Goal: Navigation & Orientation: Find specific page/section

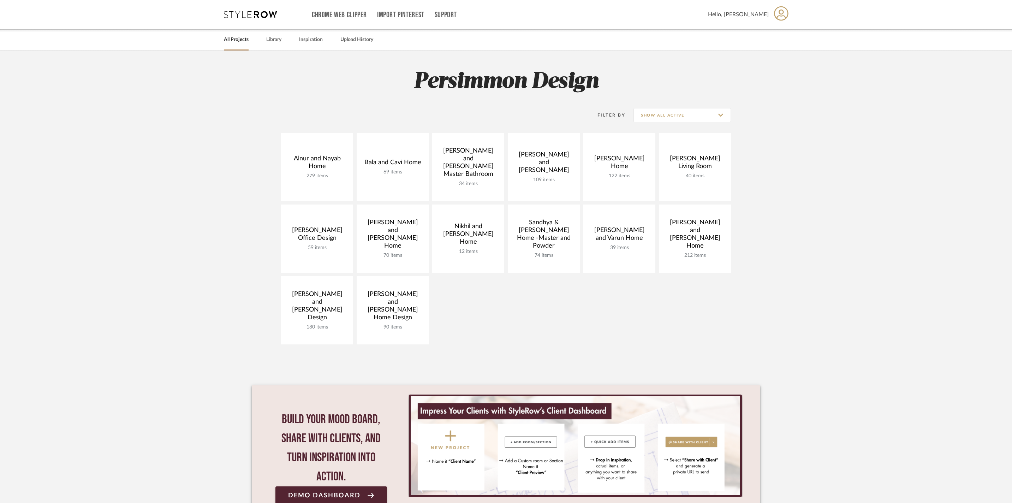
click at [463, 313] on div "Alnur and Nayab Home 279 items View Budget Open Project Bala and Cavi Home 69 i…" at bounding box center [506, 240] width 509 height 215
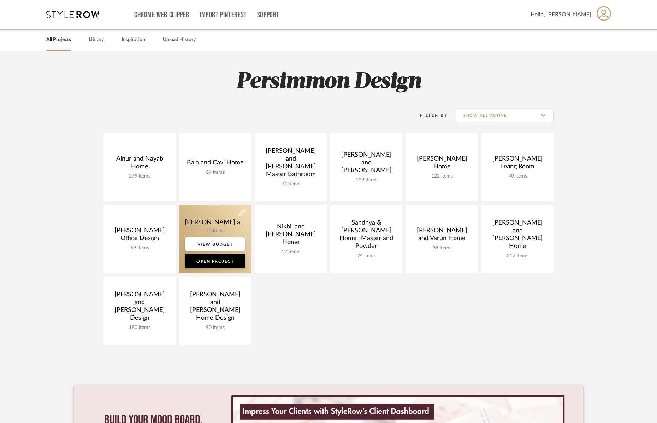
click at [205, 223] on link at bounding box center [215, 239] width 72 height 68
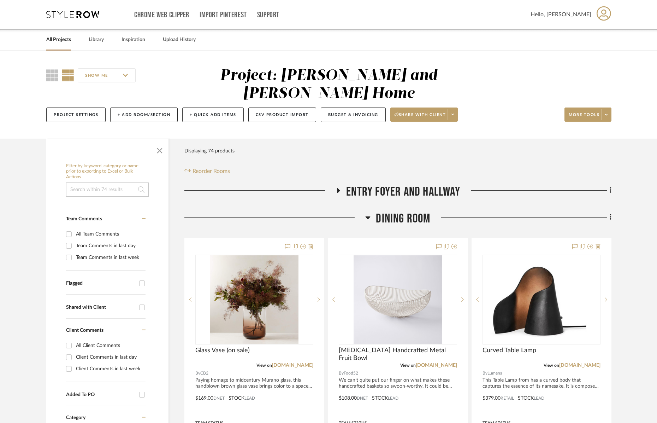
click at [369, 213] on icon at bounding box center [367, 217] width 5 height 8
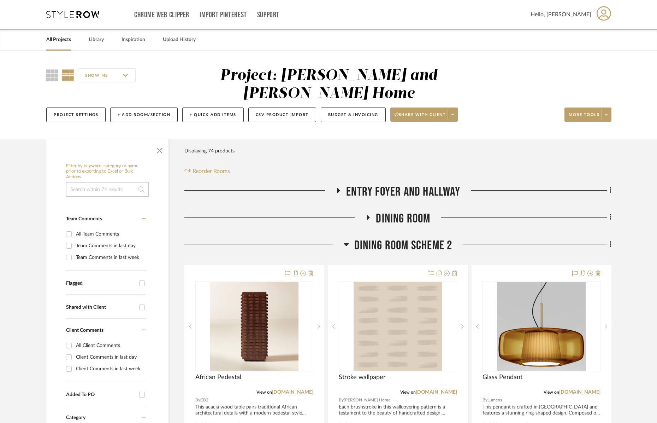
click at [348, 240] on icon at bounding box center [346, 244] width 5 height 8
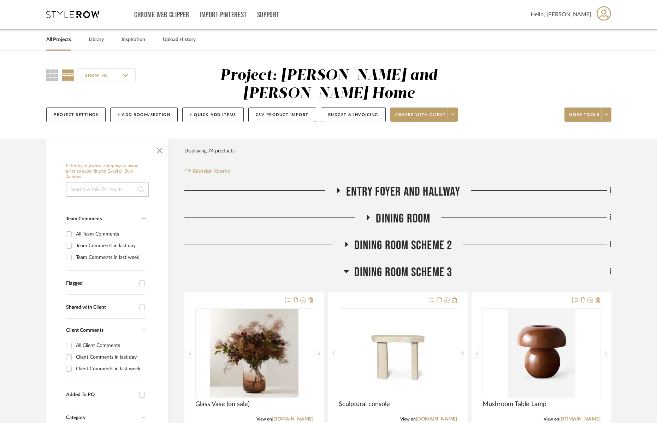
click at [370, 215] on icon at bounding box center [368, 216] width 8 height 5
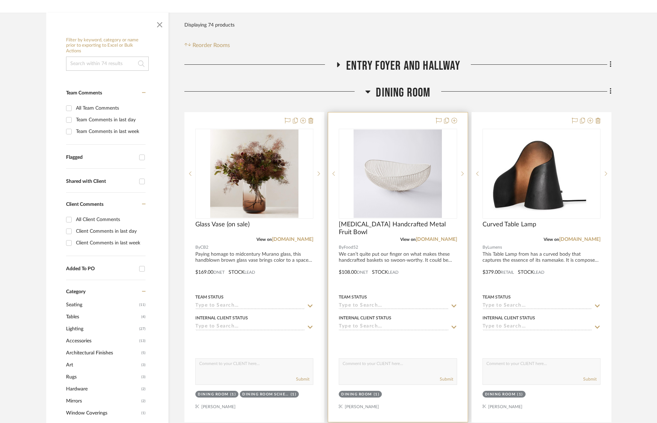
scroll to position [1, 0]
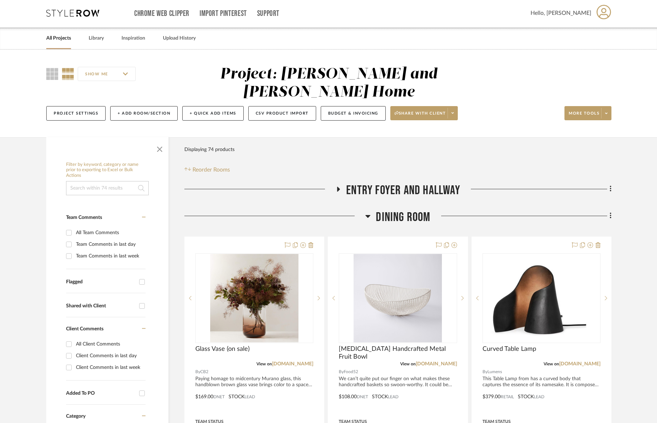
click at [368, 215] on icon at bounding box center [368, 216] width 5 height 3
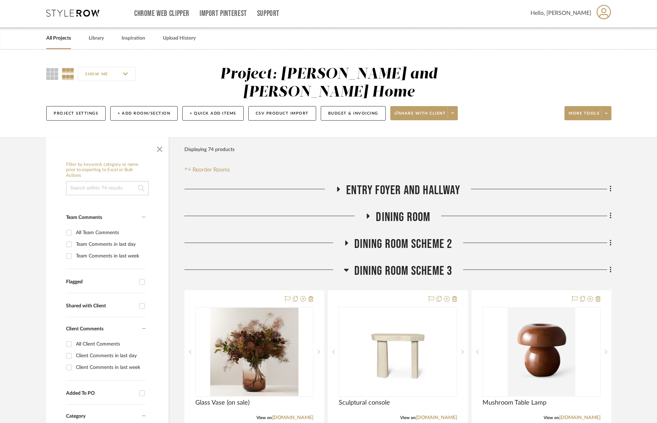
click at [345, 265] on icon at bounding box center [346, 269] width 5 height 8
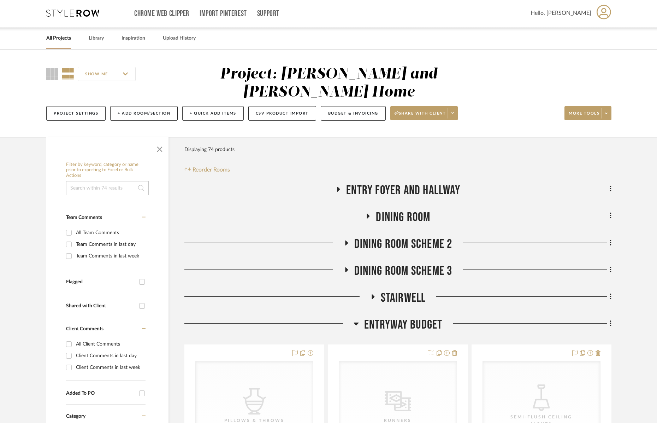
scroll to position [0, 0]
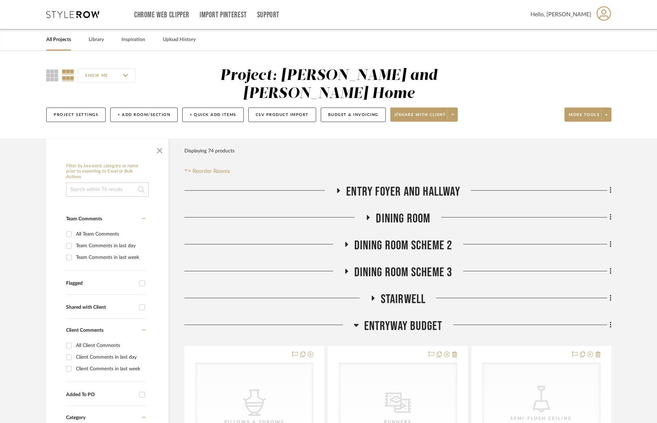
click at [358, 324] on icon at bounding box center [356, 325] width 5 height 3
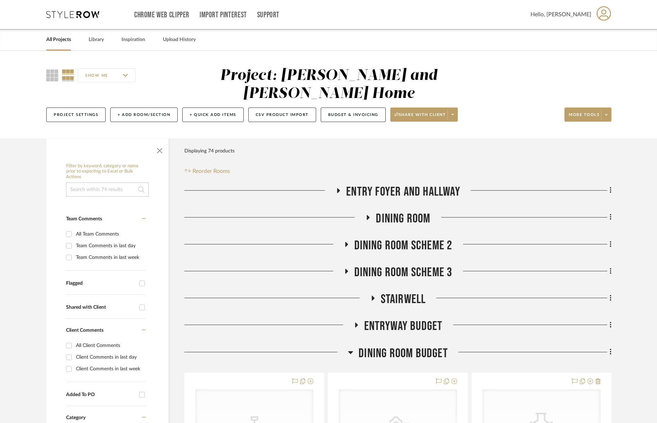
click at [350, 351] on icon at bounding box center [350, 352] width 5 height 3
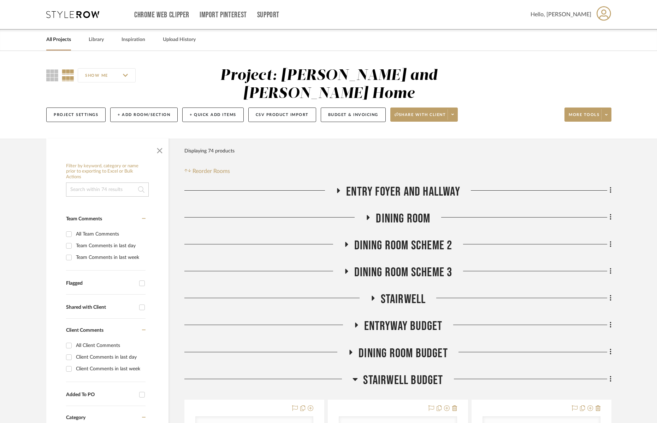
click at [350, 374] on div at bounding box center [268, 381] width 168 height 18
click at [355, 378] on icon at bounding box center [355, 379] width 5 height 3
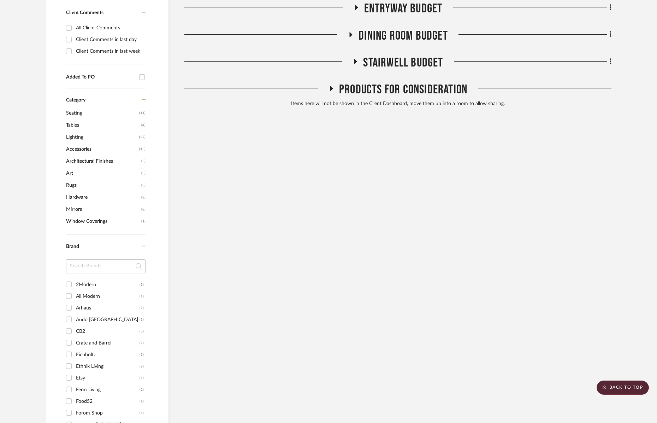
scroll to position [70, 0]
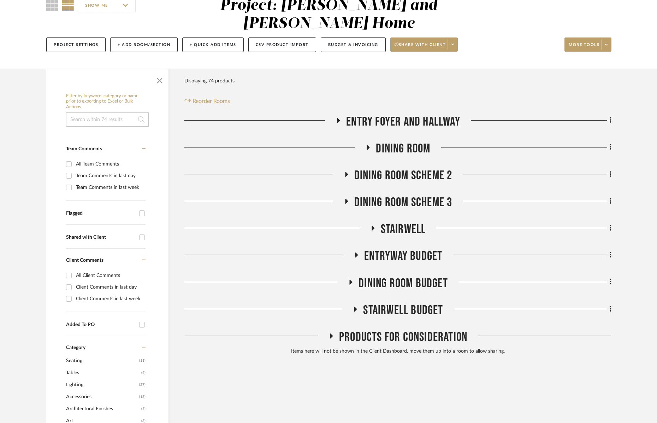
click at [358, 306] on icon at bounding box center [355, 308] width 8 height 5
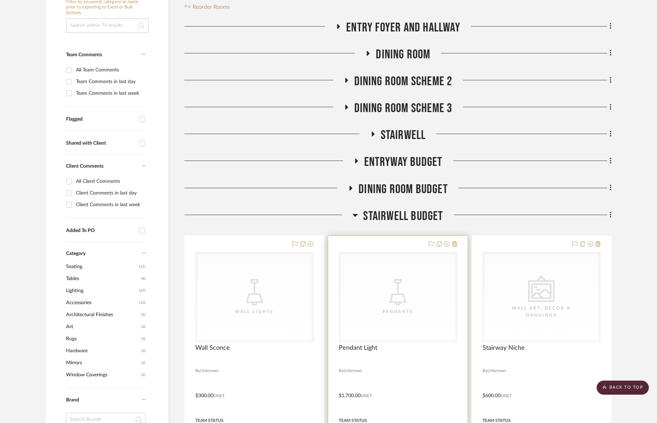
scroll to position [161, 0]
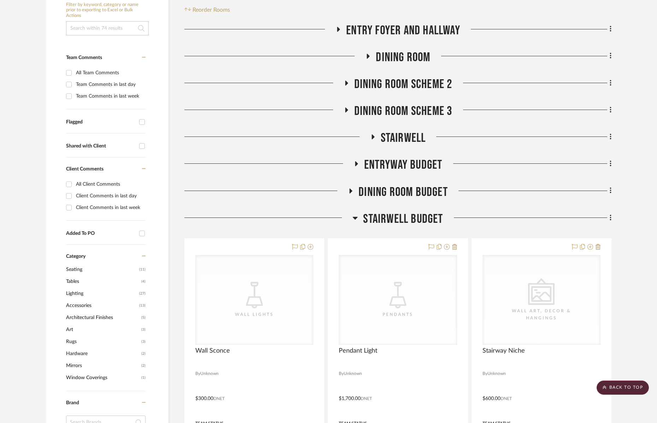
click at [356, 217] on icon at bounding box center [355, 218] width 5 height 3
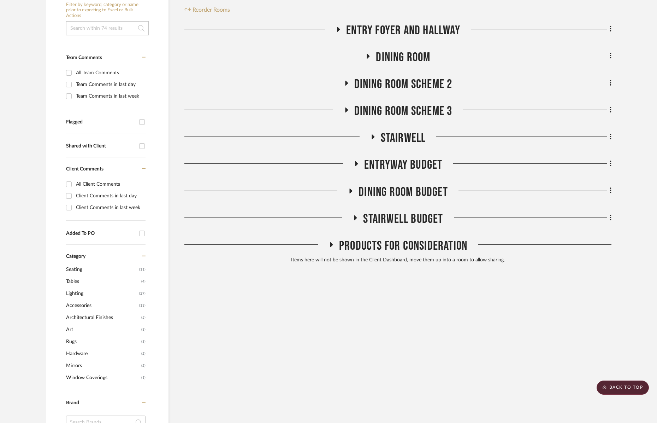
click at [348, 188] on icon at bounding box center [351, 190] width 8 height 5
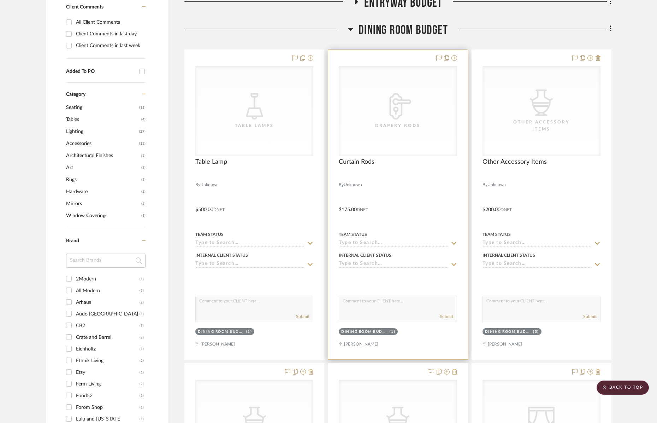
scroll to position [0, 0]
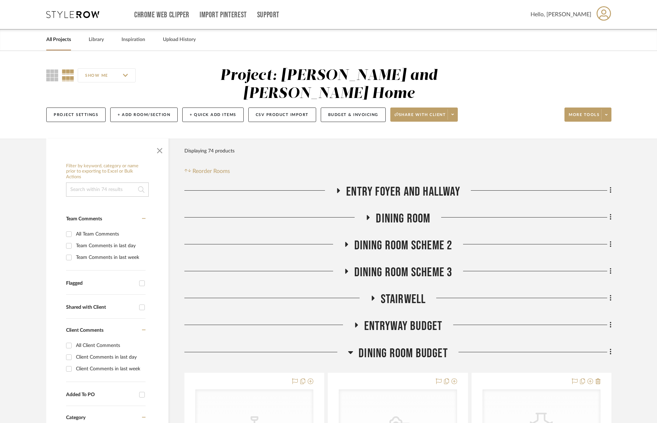
click at [353, 348] on icon at bounding box center [350, 352] width 5 height 8
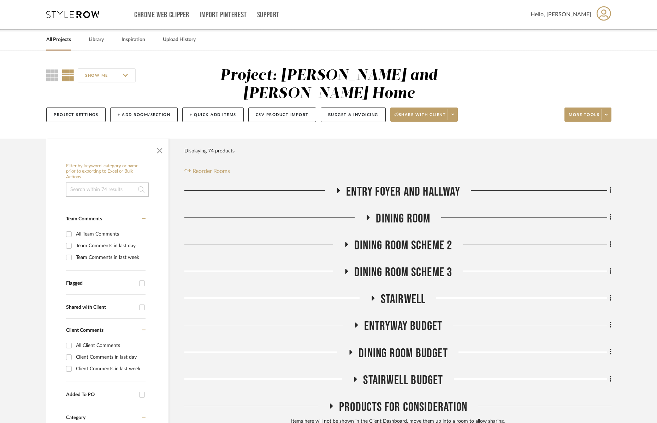
click at [355, 322] on icon at bounding box center [356, 324] width 8 height 5
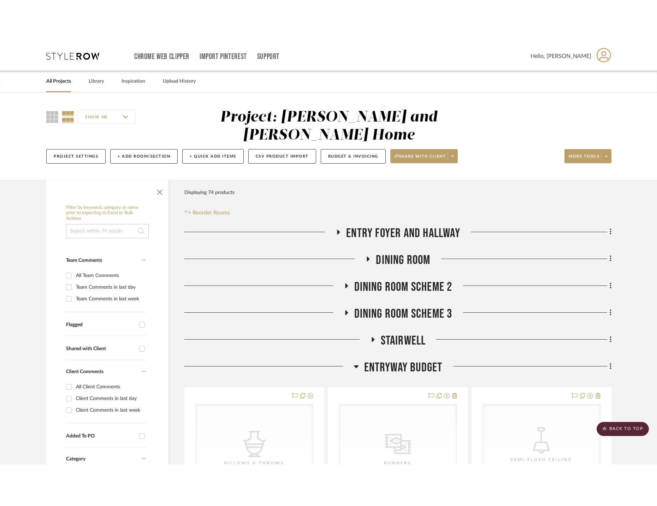
scroll to position [8, 0]
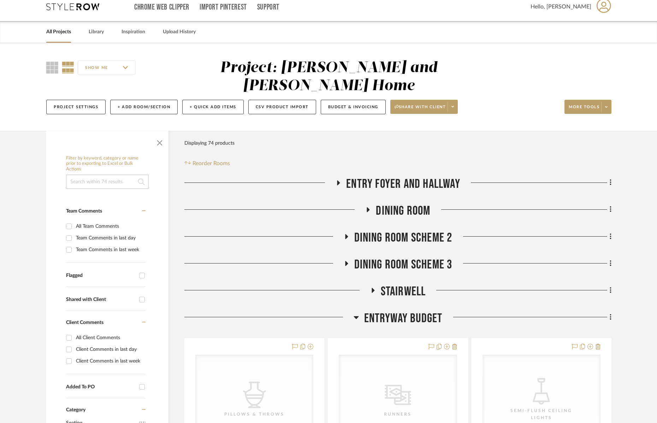
click at [357, 316] on icon at bounding box center [356, 317] width 5 height 3
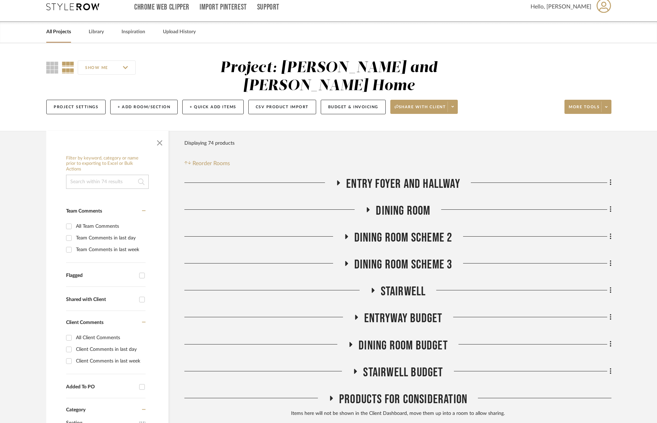
click at [64, 33] on link "All Projects" at bounding box center [58, 32] width 25 height 10
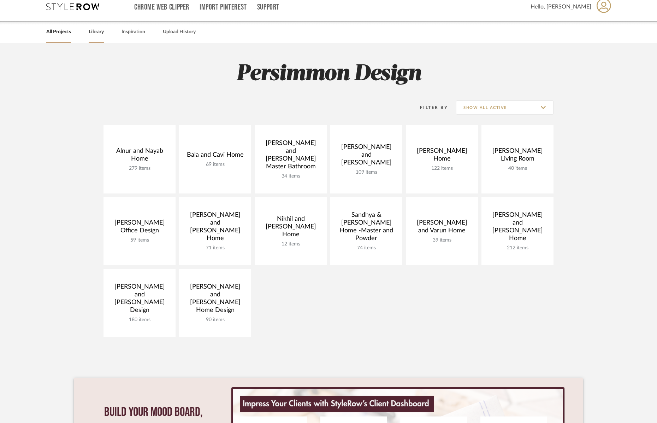
click at [104, 27] on div "Library" at bounding box center [96, 32] width 15 height 22
click at [104, 34] on link "Library" at bounding box center [96, 32] width 15 height 10
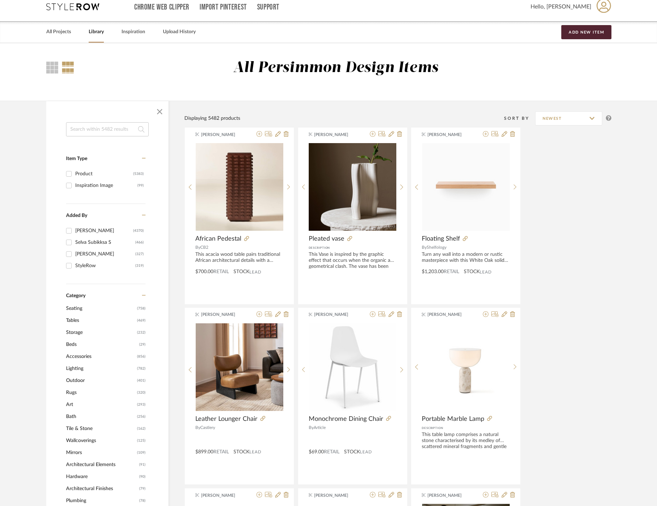
click at [78, 326] on span "Tables" at bounding box center [100, 320] width 69 height 12
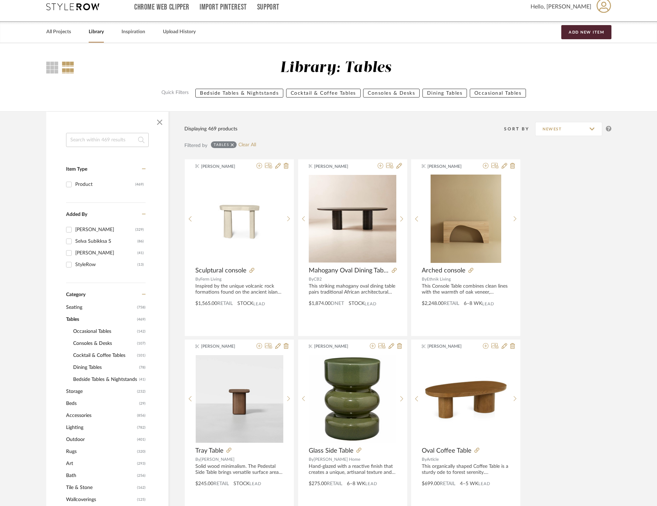
click at [96, 360] on span "Cocktail & Coffee Tables" at bounding box center [104, 355] width 62 height 12
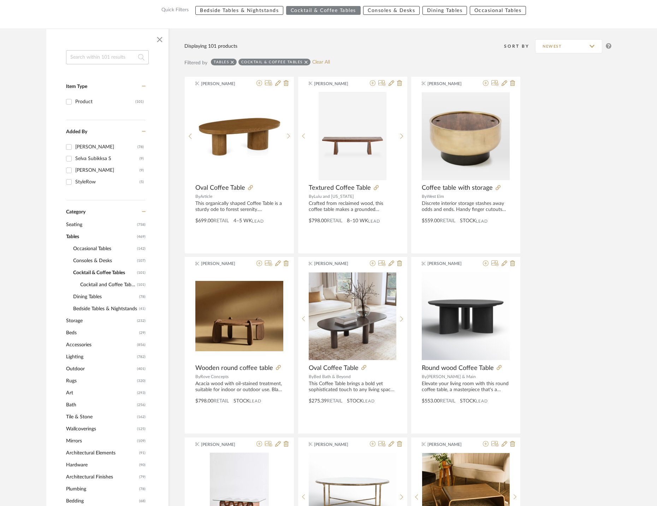
scroll to position [115, 0]
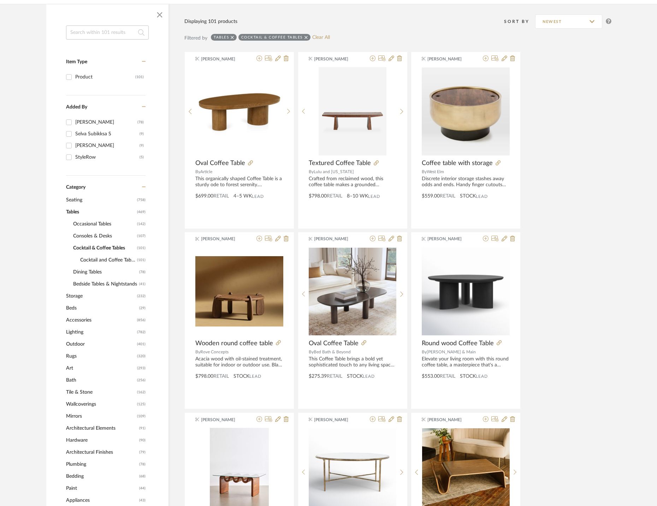
click at [78, 205] on span "Seating" at bounding box center [100, 200] width 69 height 12
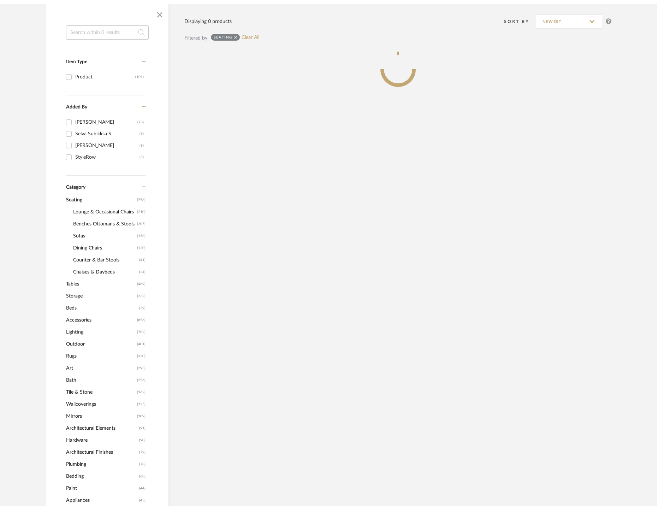
click at [111, 214] on span "Lounge & Occasional Chairs" at bounding box center [104, 212] width 62 height 12
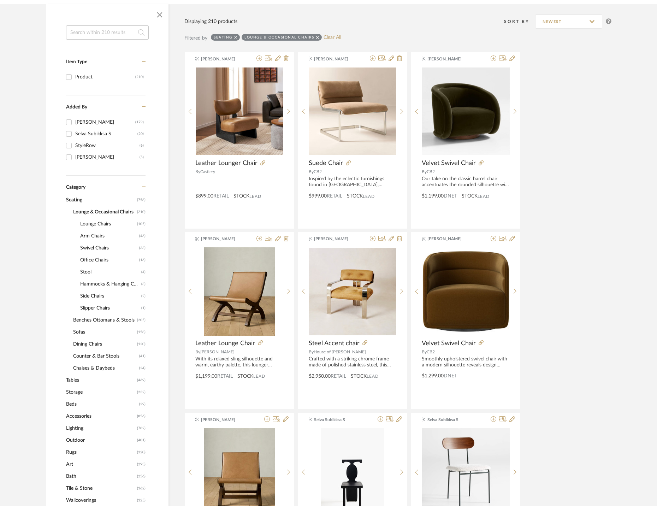
click at [96, 228] on span "Lounge Chairs" at bounding box center [107, 224] width 55 height 12
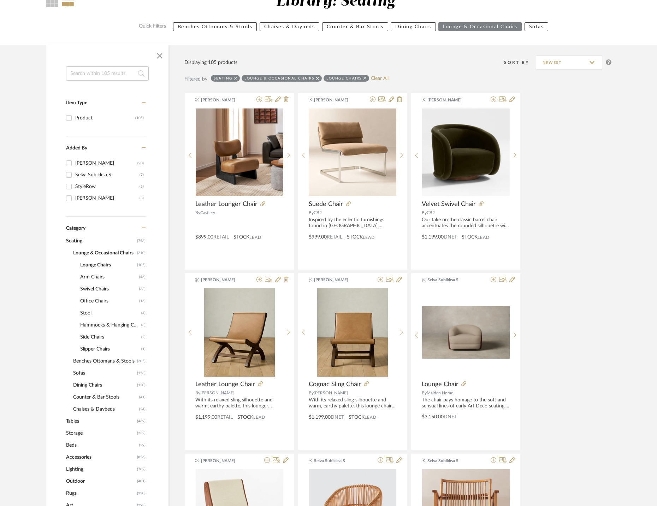
scroll to position [75, 0]
click at [91, 280] on span "Arm Chairs" at bounding box center [108, 276] width 57 height 12
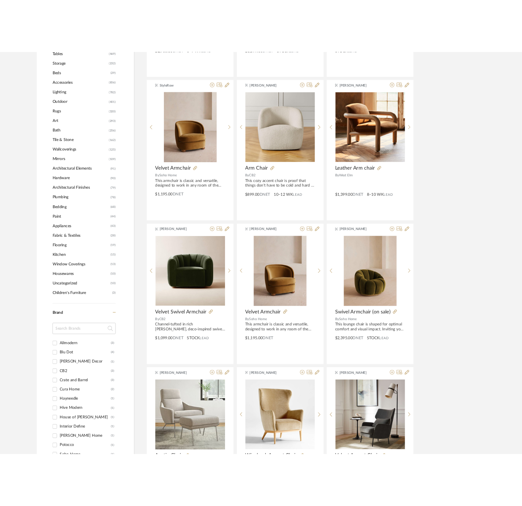
scroll to position [493, 0]
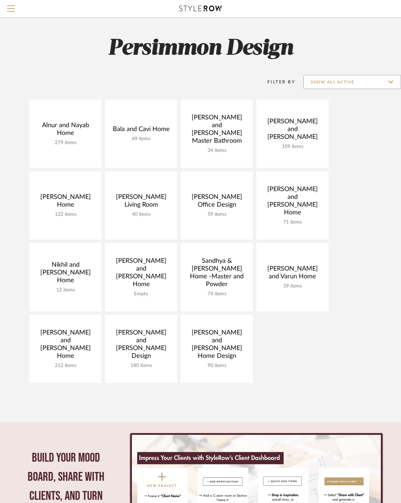
click at [351, 80] on input "Show All Active" at bounding box center [352, 82] width 98 height 14
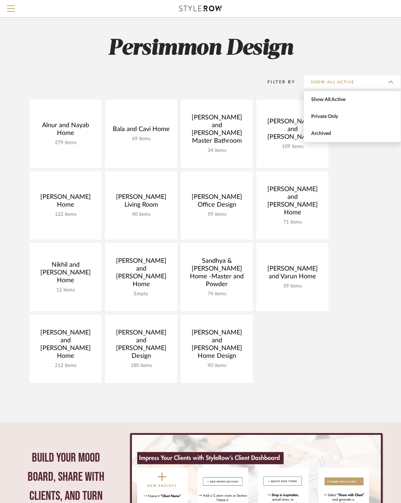
click at [364, 56] on h2 "Persimmon Design" at bounding box center [200, 48] width 401 height 26
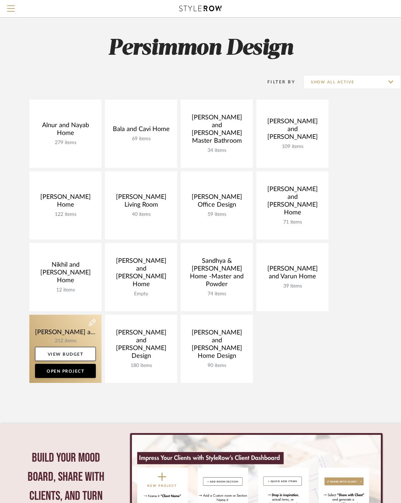
click at [70, 333] on link at bounding box center [65, 349] width 72 height 68
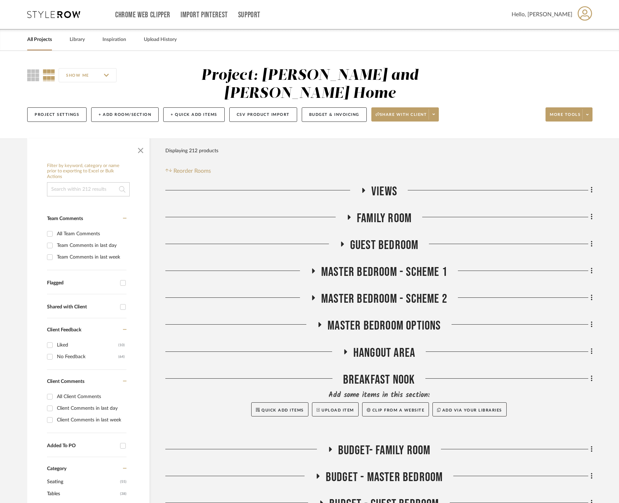
scroll to position [300, 0]
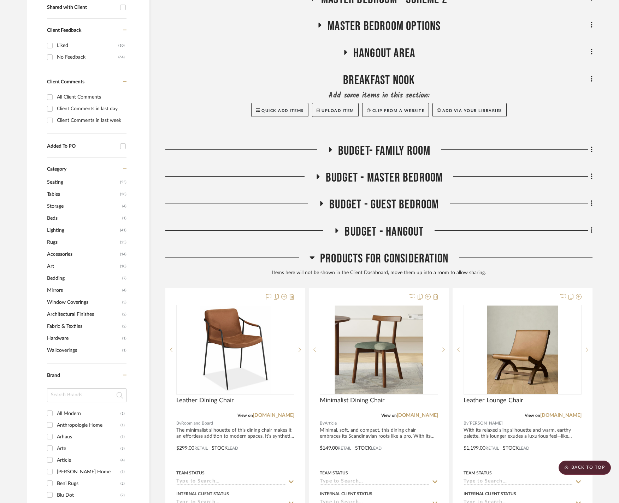
click at [313, 256] on icon at bounding box center [311, 257] width 5 height 8
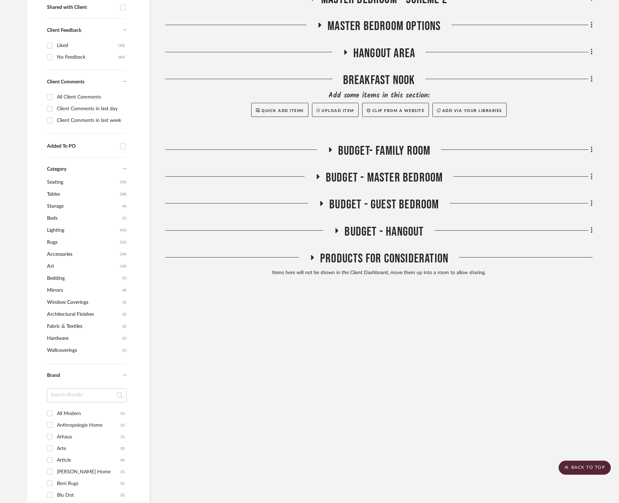
click at [345, 50] on icon at bounding box center [345, 52] width 3 height 5
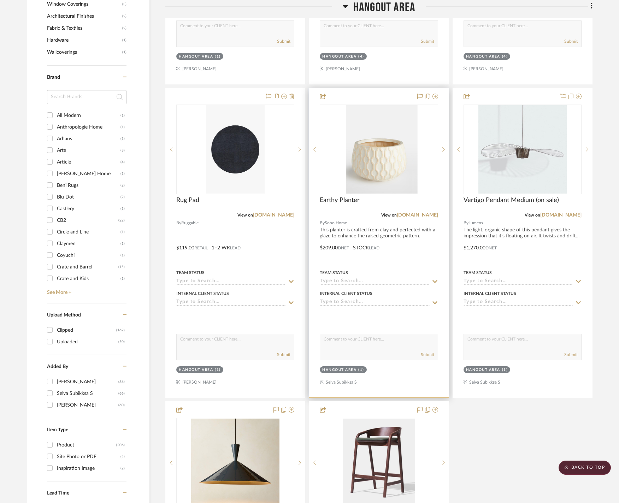
scroll to position [894, 0]
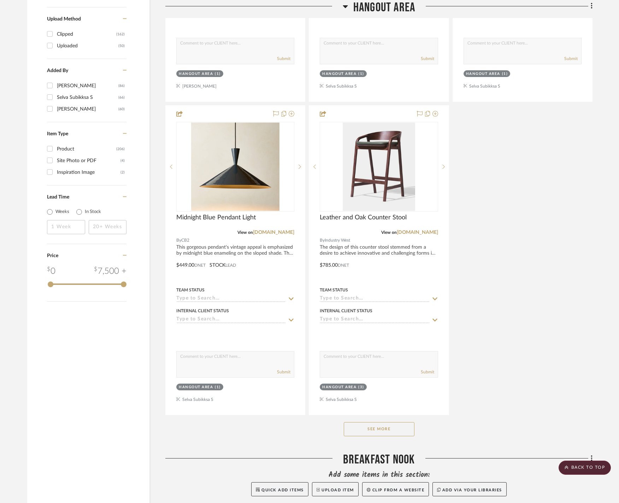
click at [370, 436] on button "See More" at bounding box center [379, 429] width 71 height 14
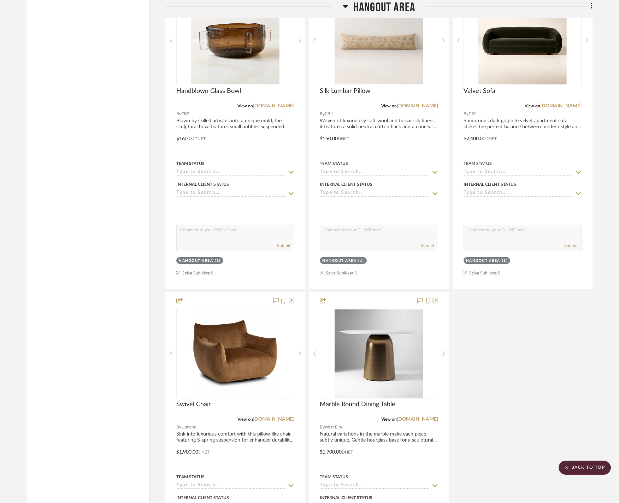
scroll to position [1932, 0]
